Goal: Task Accomplishment & Management: Manage account settings

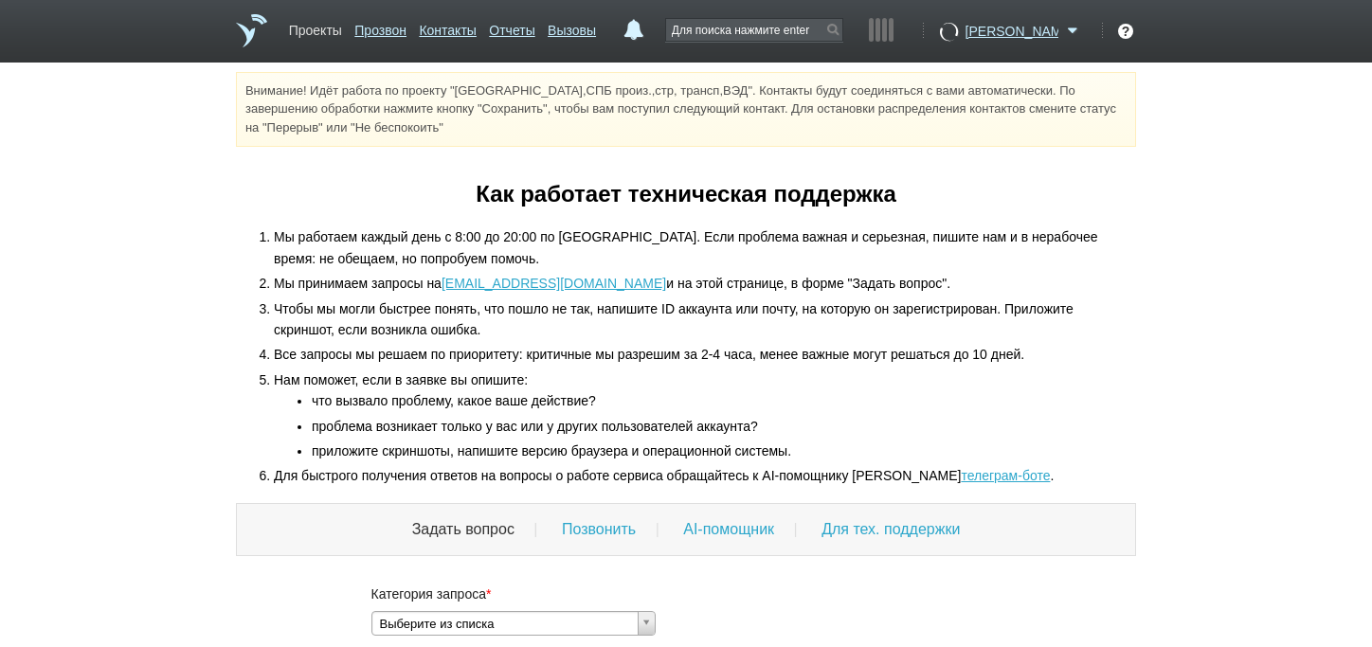
click at [301, 18] on link "Проекты" at bounding box center [315, 26] width 53 height 27
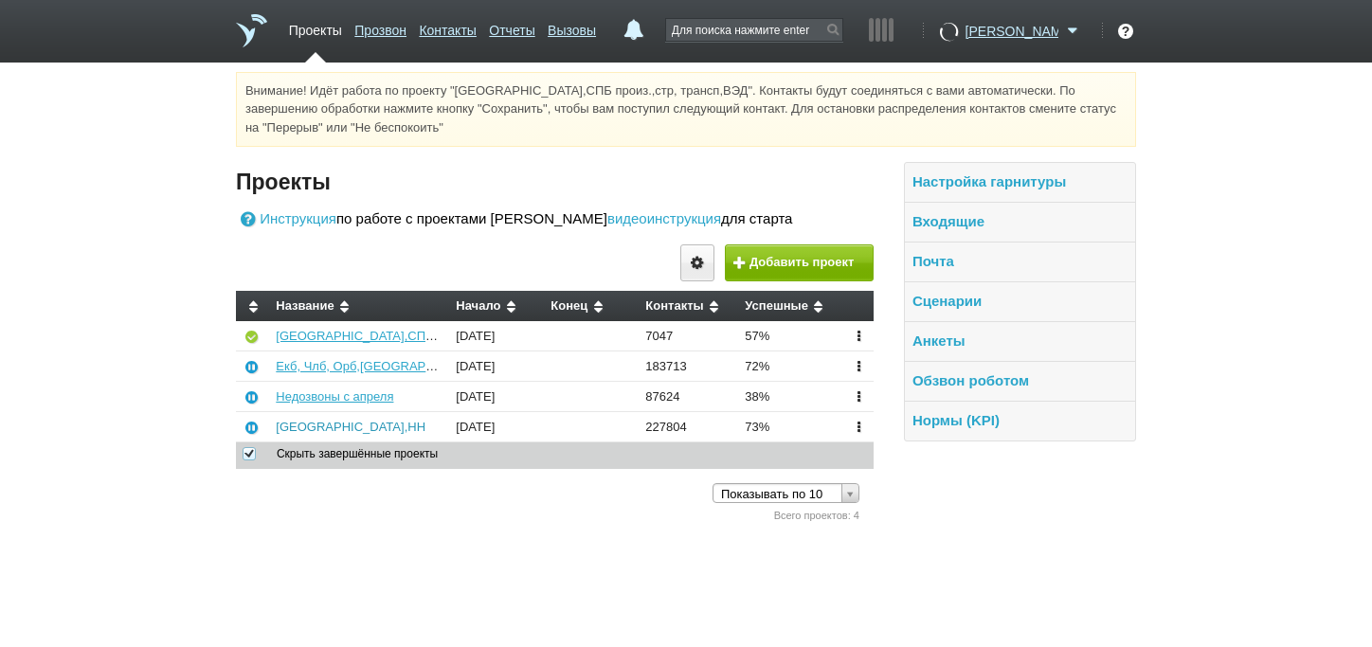
click at [295, 434] on link "[GEOGRAPHIC_DATA],НН" at bounding box center [351, 427] width 150 height 14
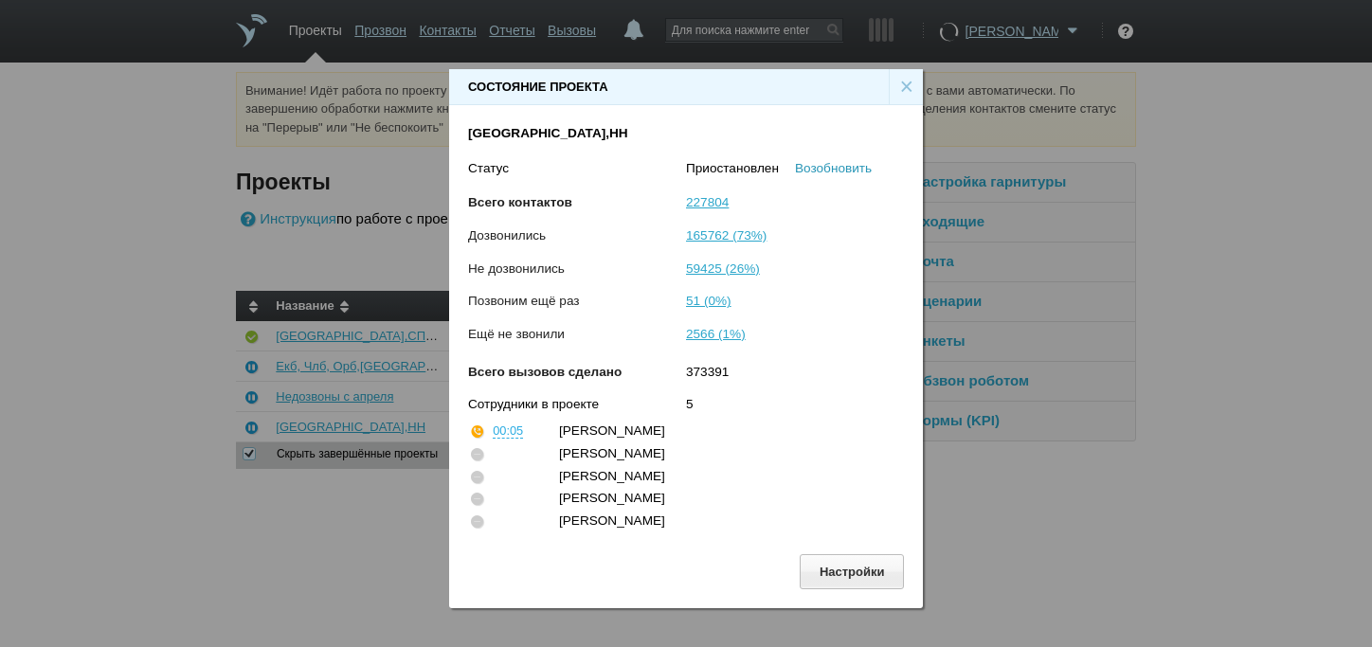
click at [860, 161] on link "Возобновить" at bounding box center [833, 168] width 77 height 14
click at [902, 69] on div "×" at bounding box center [906, 87] width 34 height 36
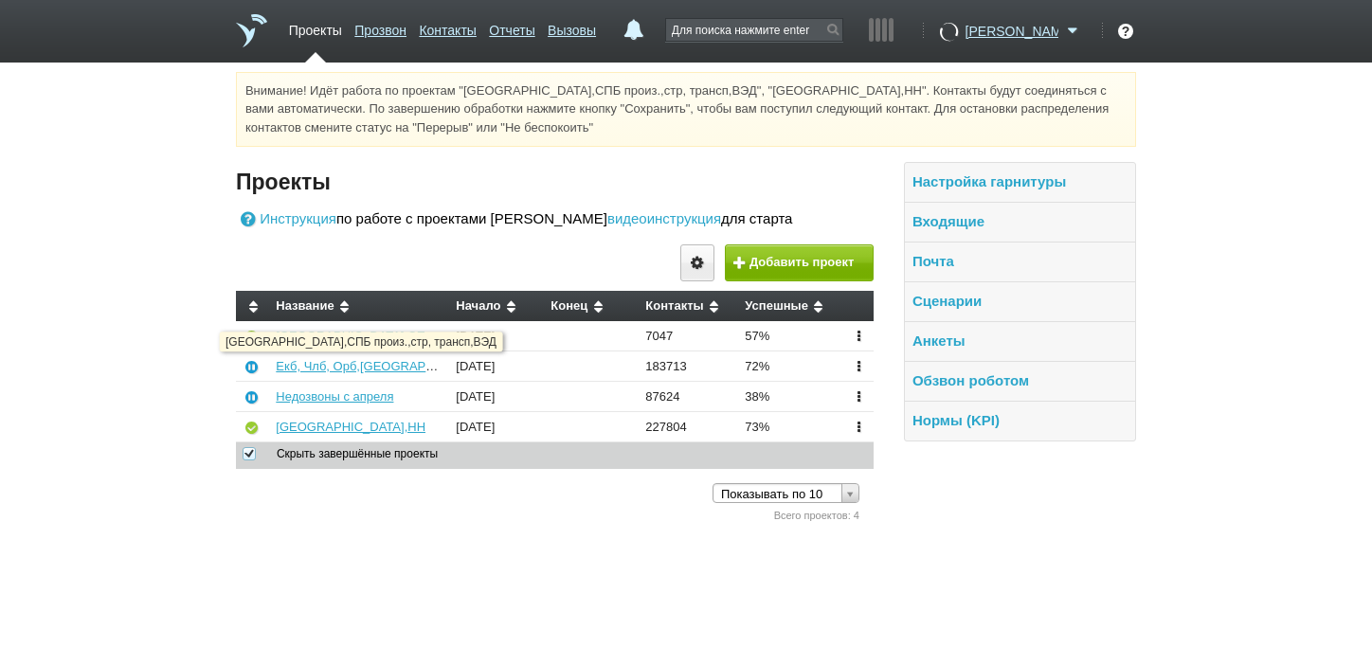
click at [322, 343] on link "[GEOGRAPHIC_DATA],СПБ произ.,стр, трансп,ВЭД" at bounding box center [423, 336] width 294 height 14
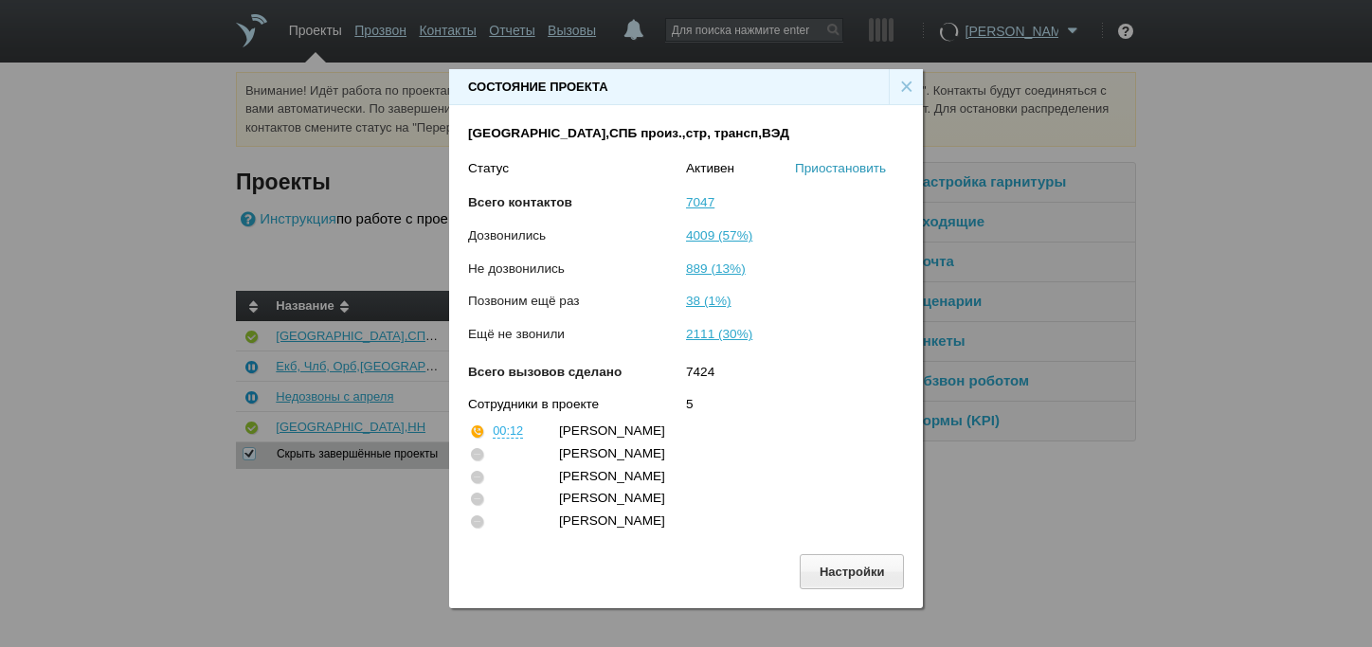
click at [853, 161] on link "Приостановить" at bounding box center [840, 168] width 91 height 14
click at [905, 69] on div "×" at bounding box center [906, 87] width 34 height 36
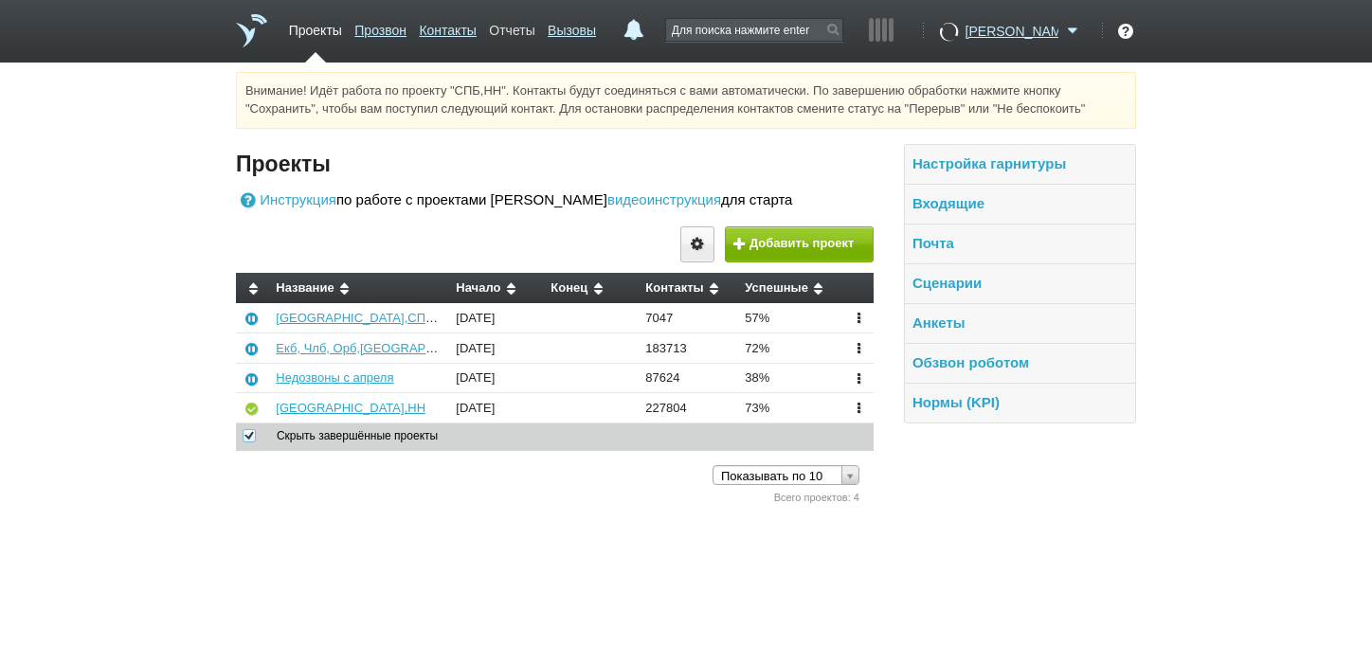
click at [522, 29] on link "Отчеты" at bounding box center [511, 26] width 45 height 27
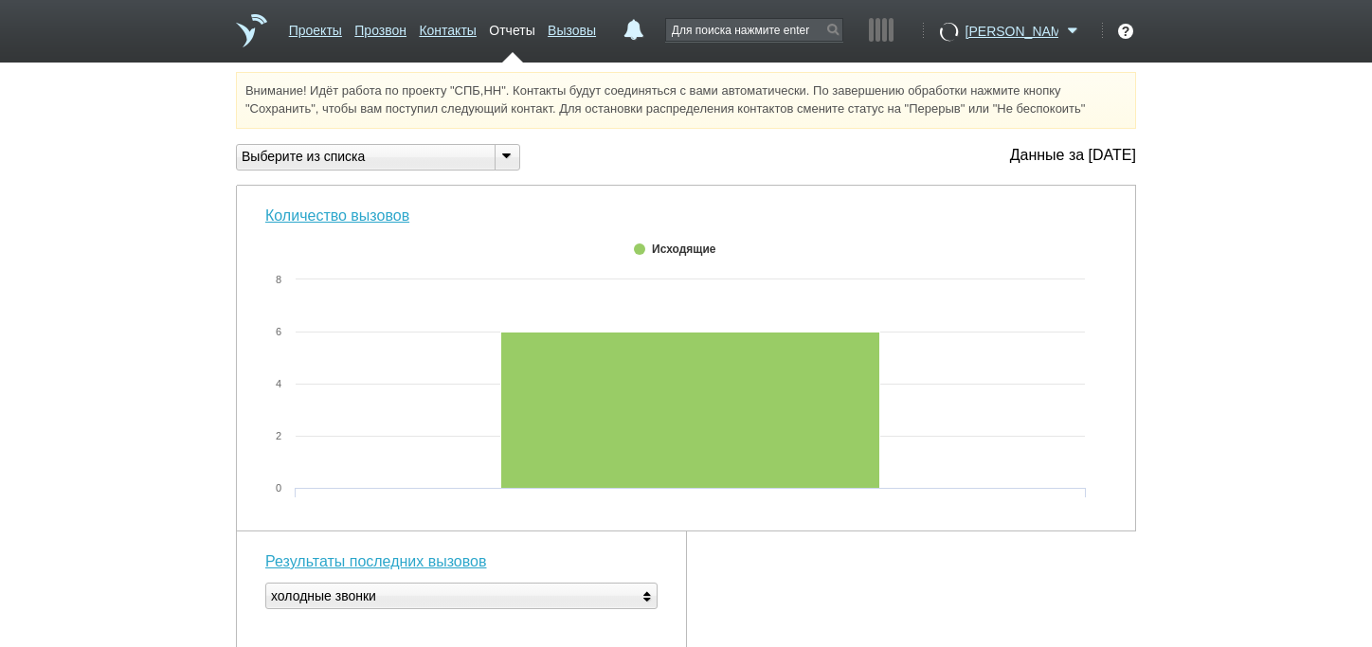
click at [508, 163] on icon at bounding box center [505, 156] width 21 height 14
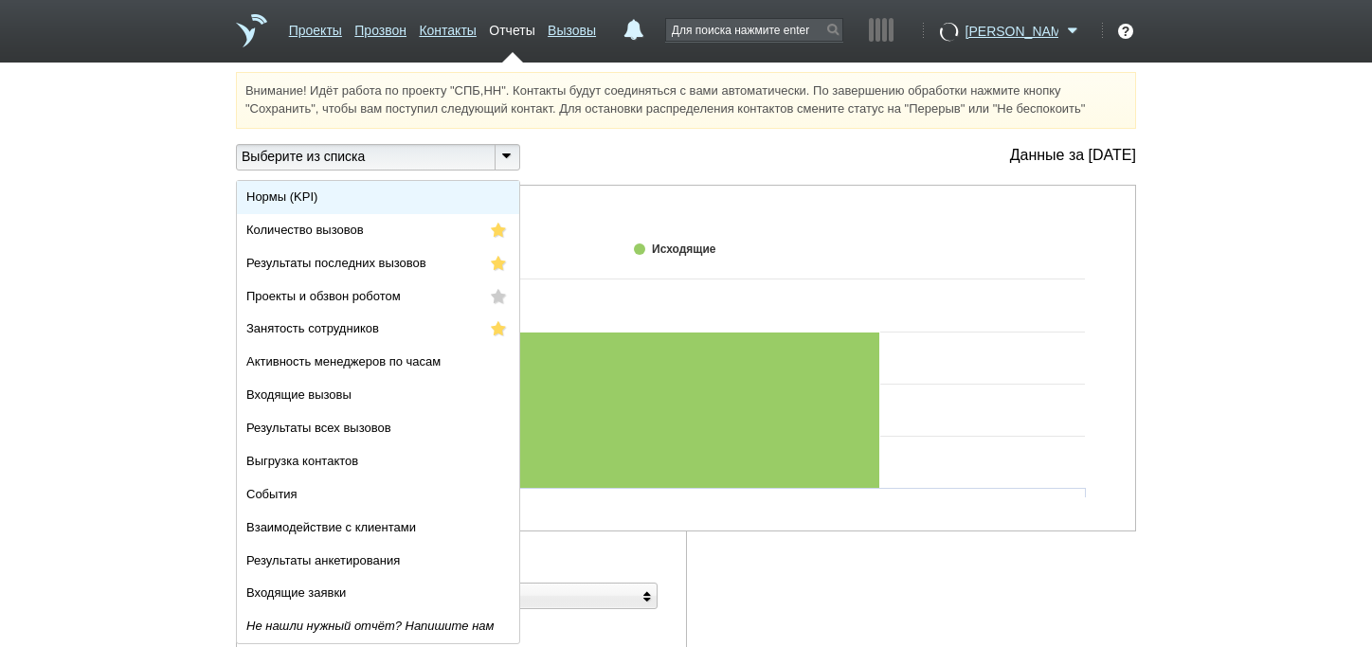
click at [386, 214] on li "Нормы (KPI)" at bounding box center [378, 197] width 282 height 33
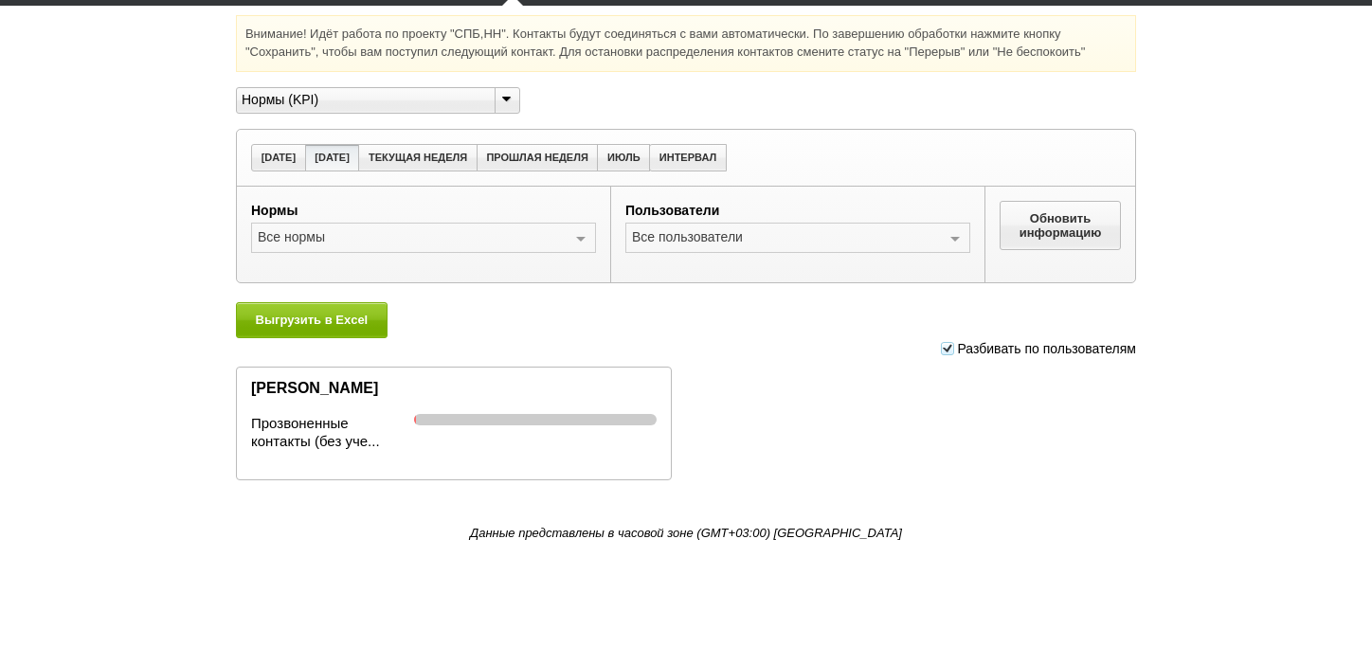
scroll to position [87, 0]
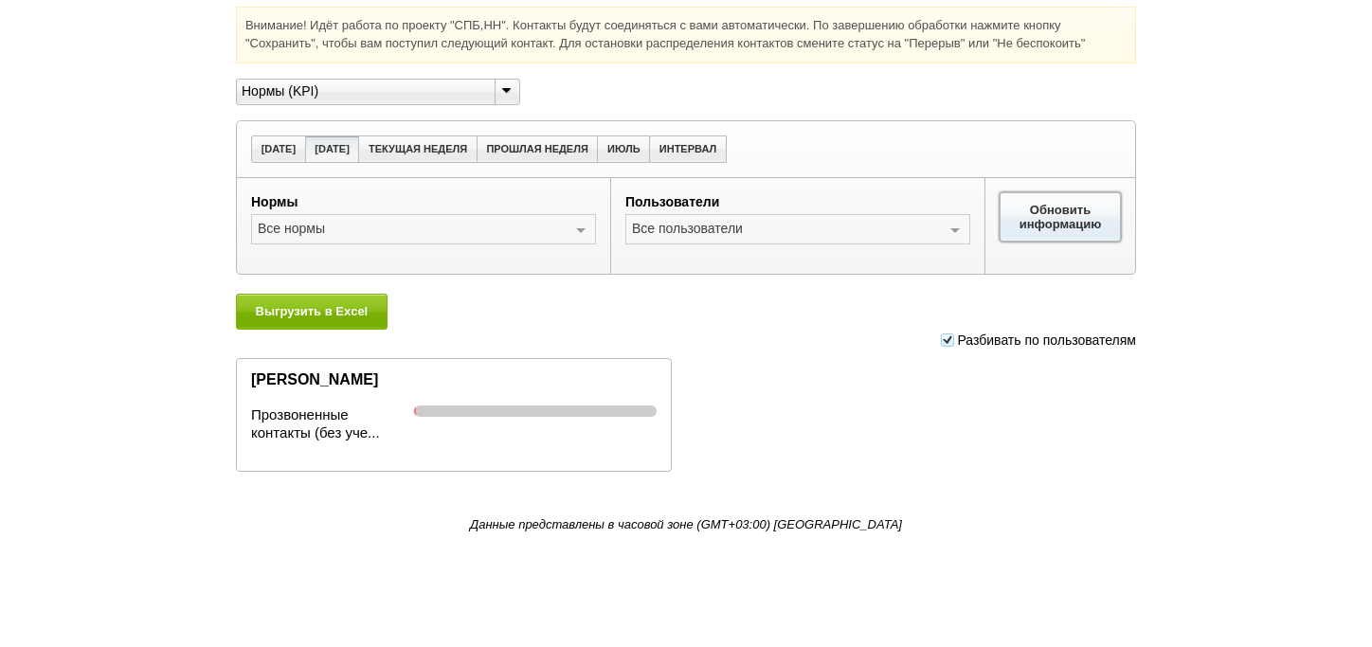
click at [1047, 226] on button "Обновить информацию" at bounding box center [1059, 216] width 121 height 49
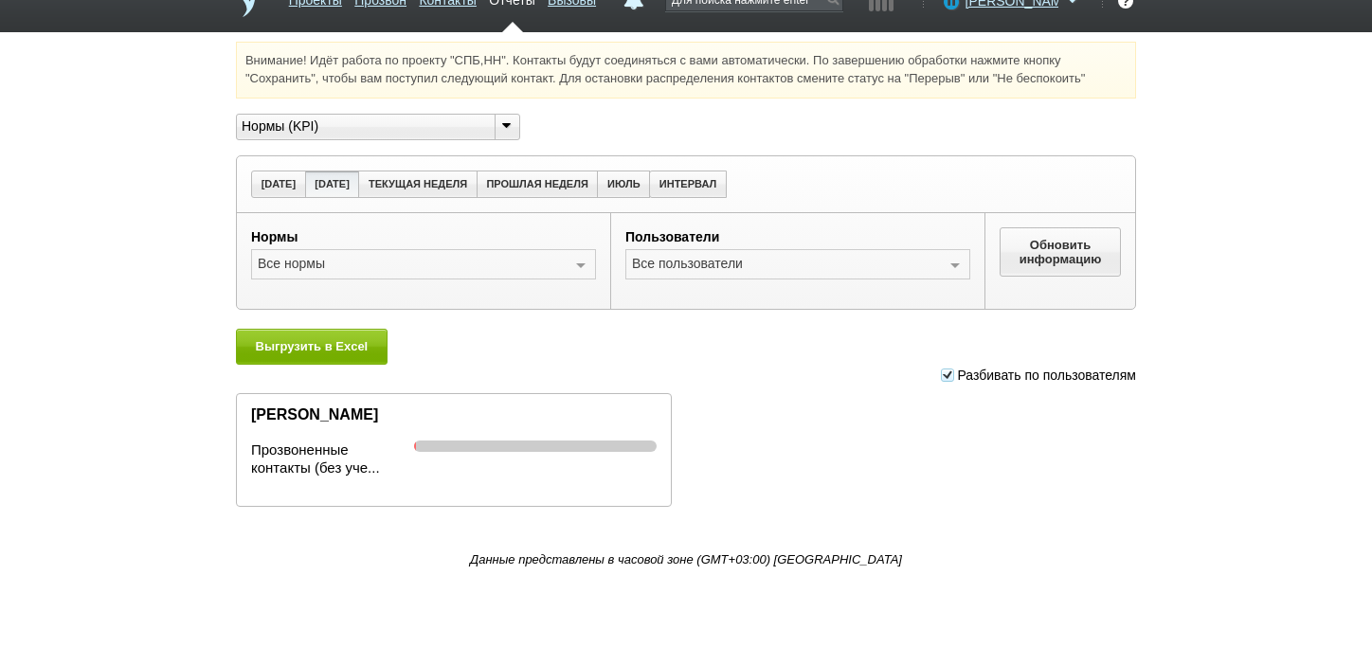
scroll to position [0, 0]
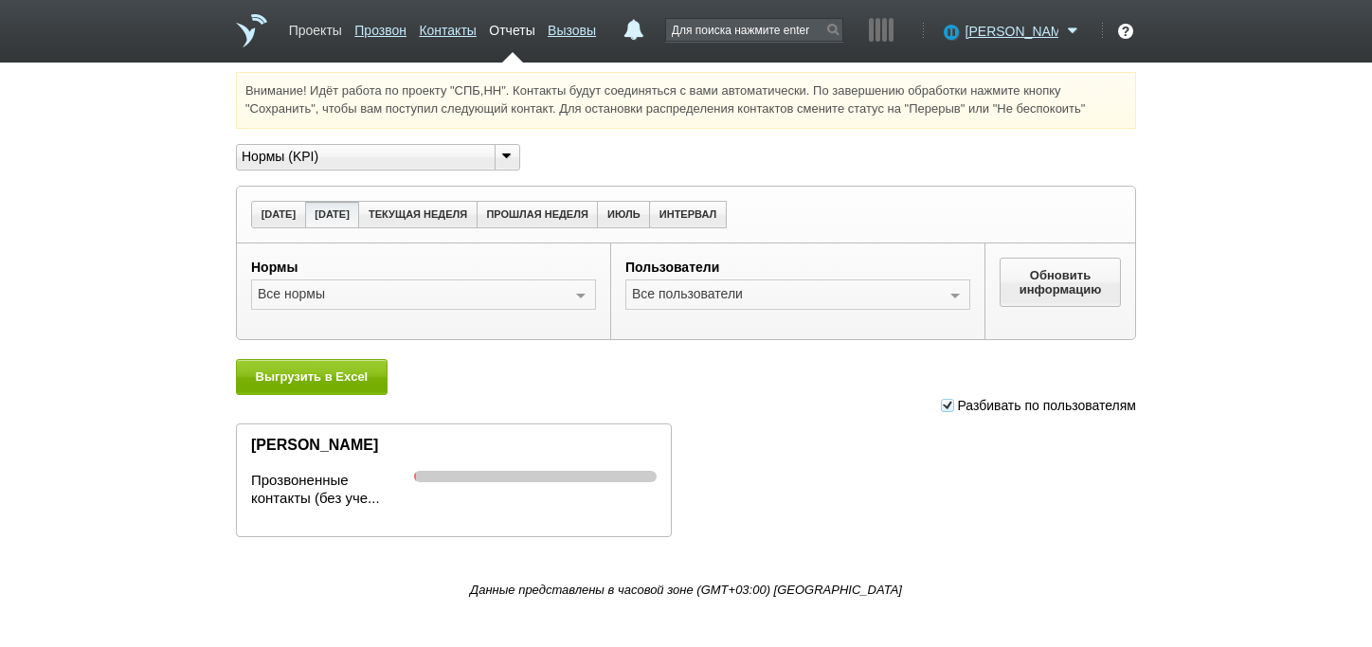
click at [333, 30] on link "Проекты" at bounding box center [315, 26] width 53 height 27
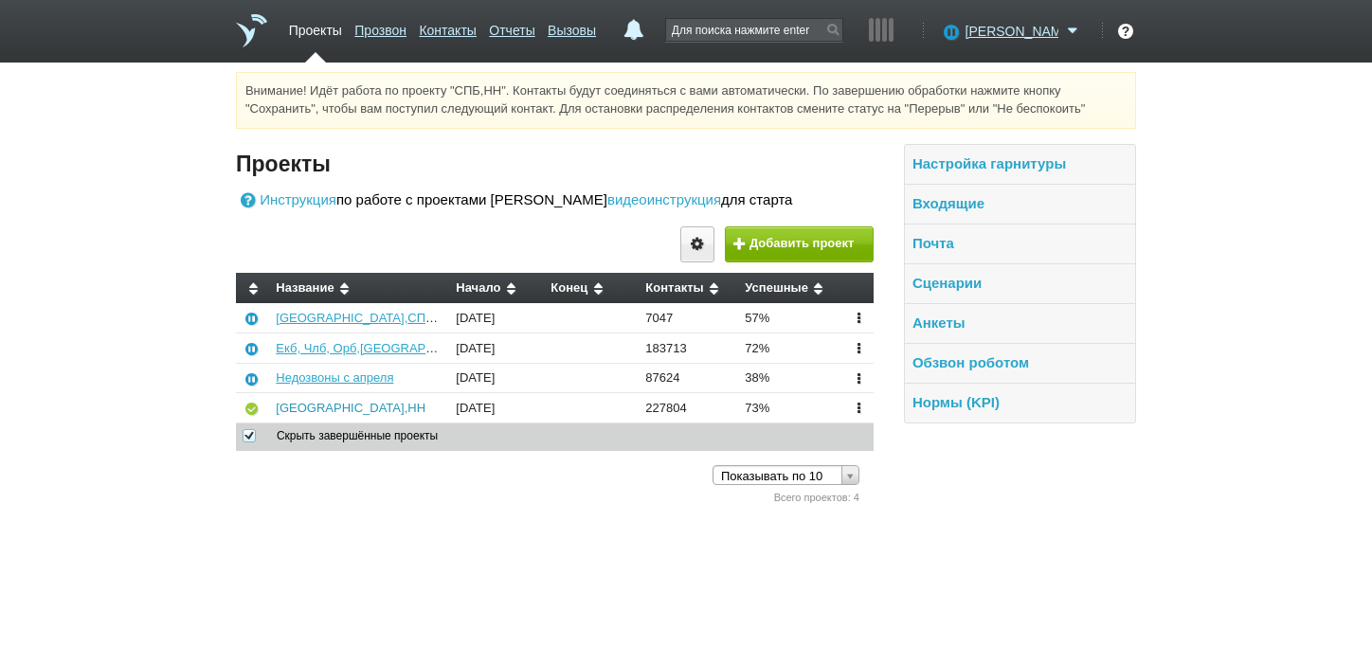
click at [299, 415] on link "[GEOGRAPHIC_DATA],НН" at bounding box center [351, 408] width 150 height 14
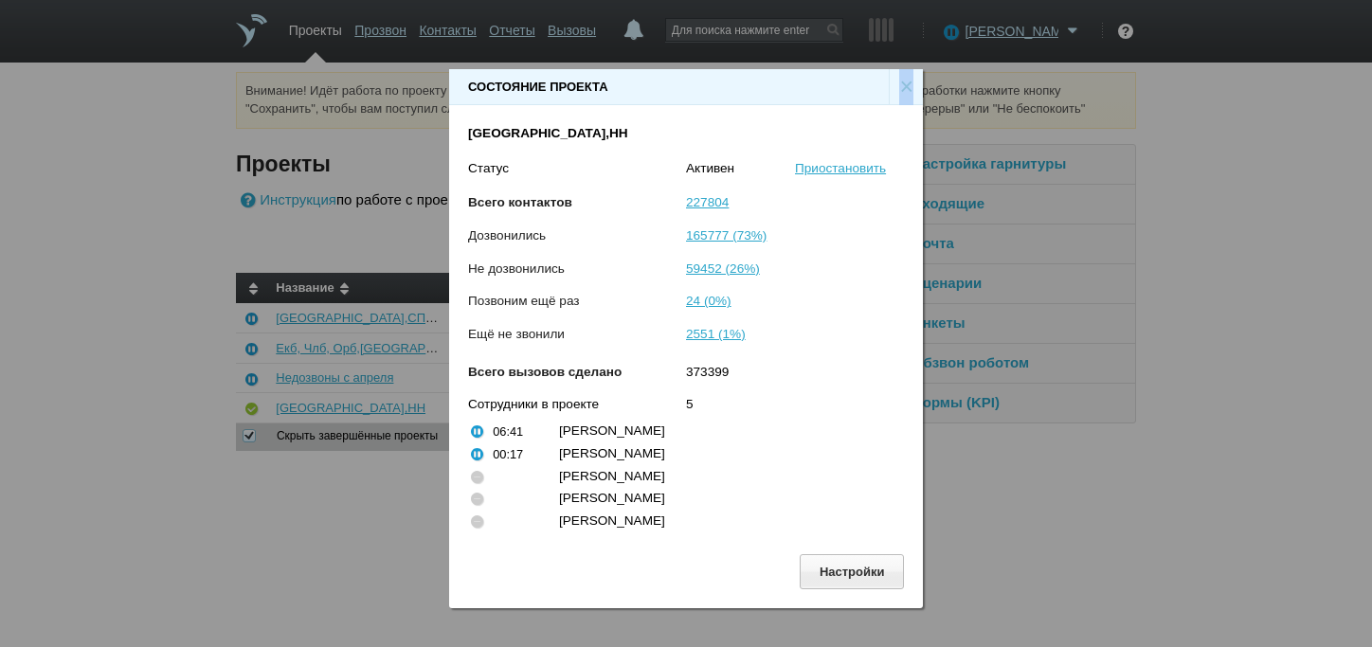
click at [901, 69] on div "×" at bounding box center [906, 87] width 34 height 36
